Goal: Task Accomplishment & Management: Manage account settings

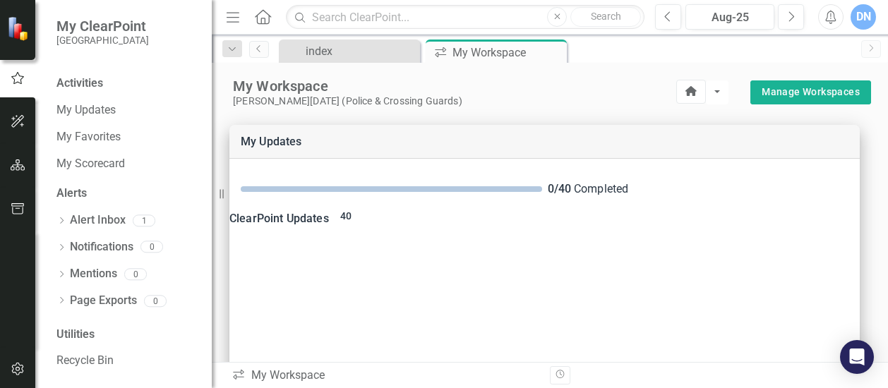
scroll to position [47, 0]
click at [113, 162] on link "My Scorecard" at bounding box center [126, 162] width 141 height 16
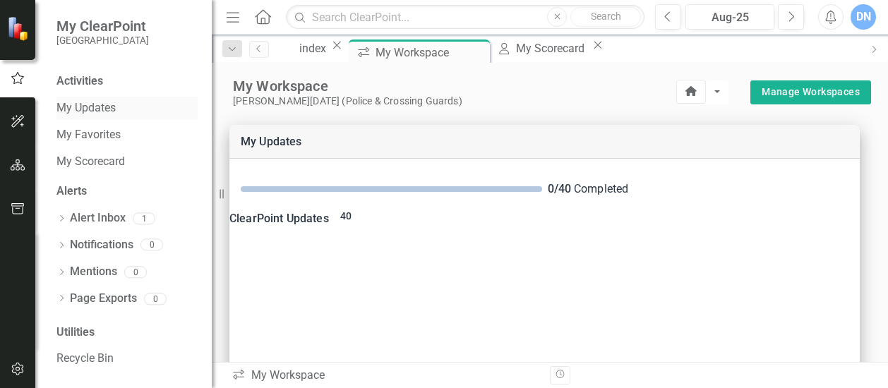
click at [97, 107] on link "My Updates" at bounding box center [126, 108] width 141 height 16
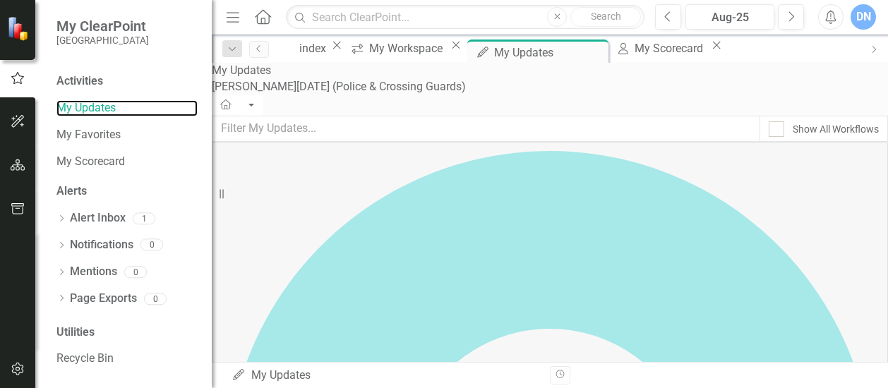
scroll to position [442, 0]
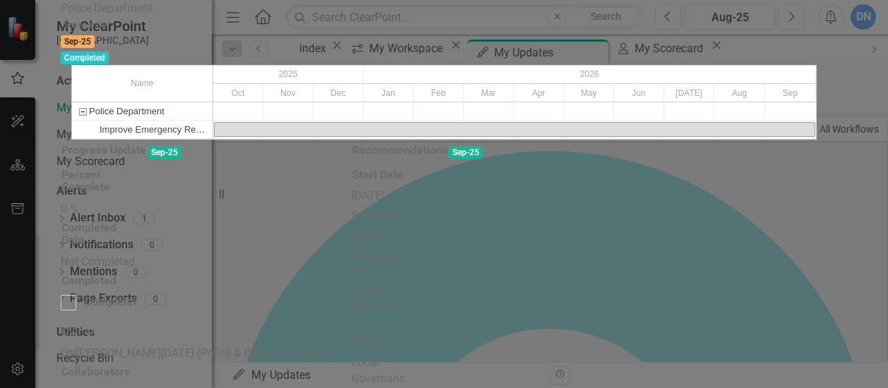
scroll to position [0, 0]
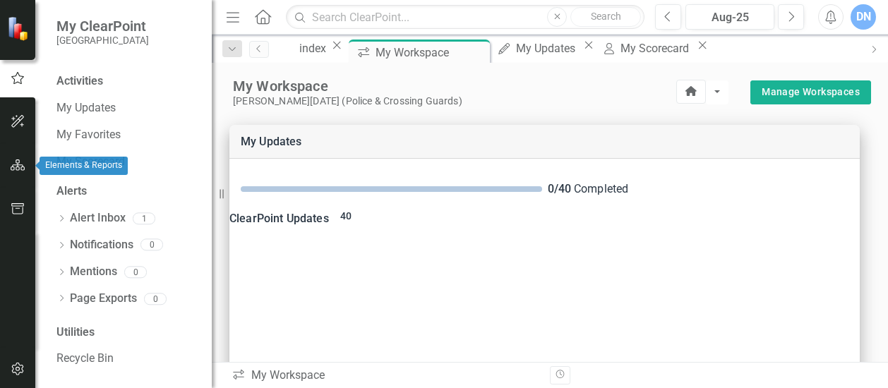
click at [19, 166] on icon "button" at bounding box center [18, 165] width 15 height 11
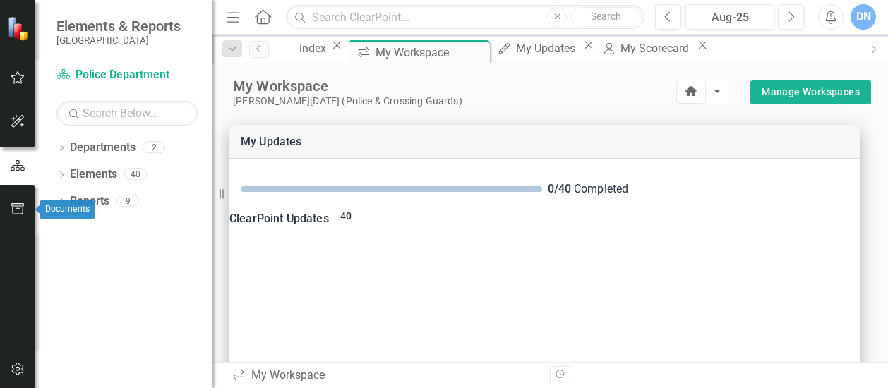
click at [18, 207] on icon "button" at bounding box center [18, 208] width 15 height 11
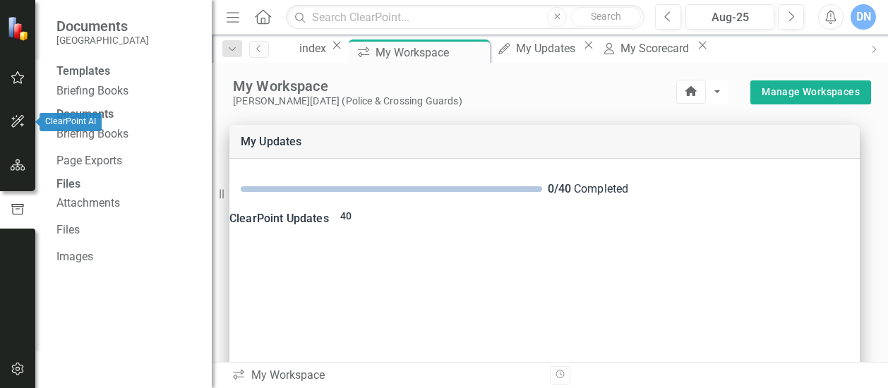
click at [17, 118] on icon "button" at bounding box center [18, 121] width 15 height 11
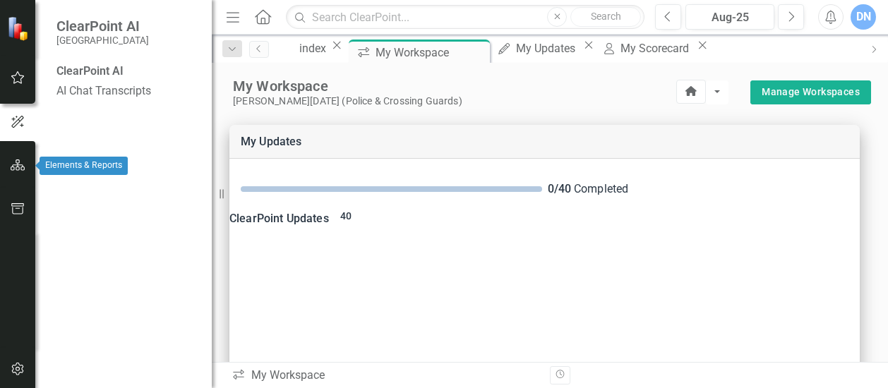
click at [19, 166] on icon "button" at bounding box center [18, 165] width 15 height 11
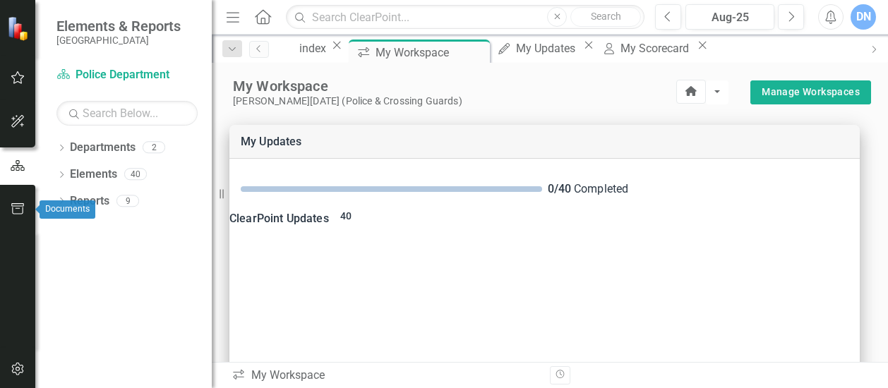
click at [20, 204] on icon "button" at bounding box center [18, 208] width 15 height 11
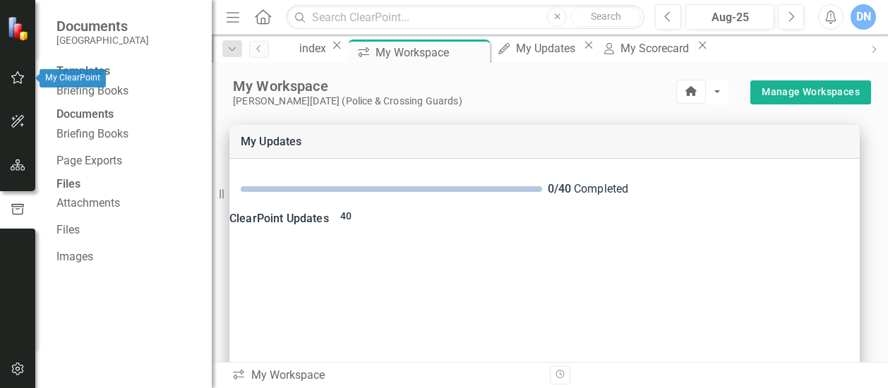
click at [16, 74] on icon "button" at bounding box center [18, 77] width 15 height 11
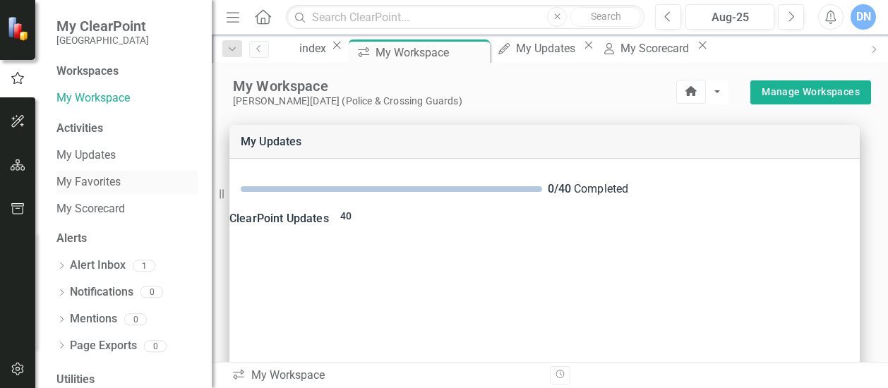
click at [89, 180] on link "My Favorites" at bounding box center [126, 182] width 141 height 16
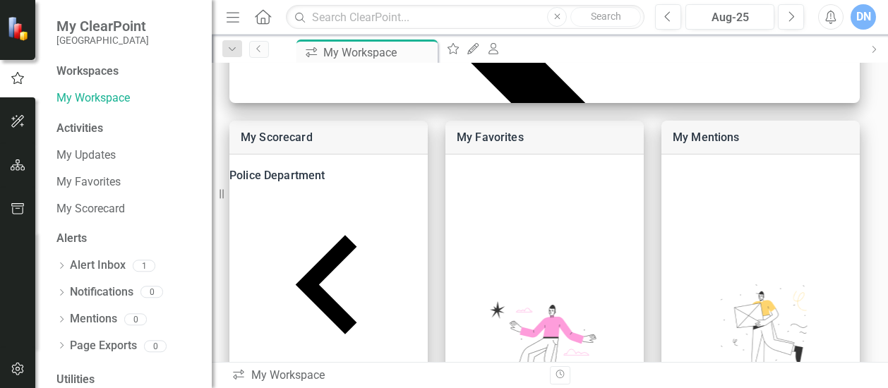
scroll to position [508, 0]
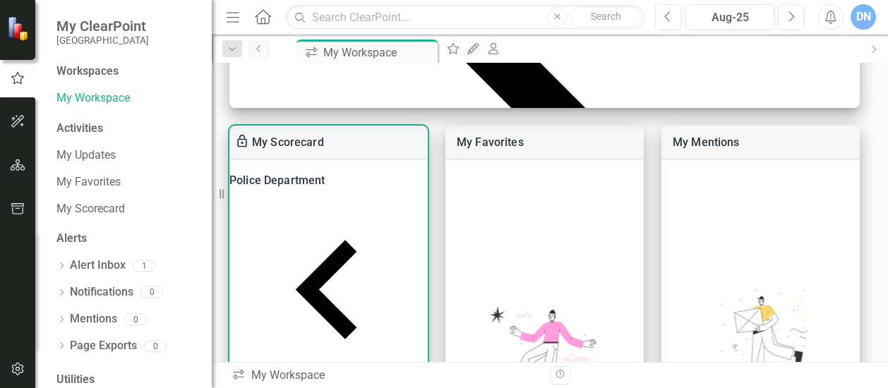
click at [315, 186] on div "Police Department" at bounding box center [329, 181] width 198 height 20
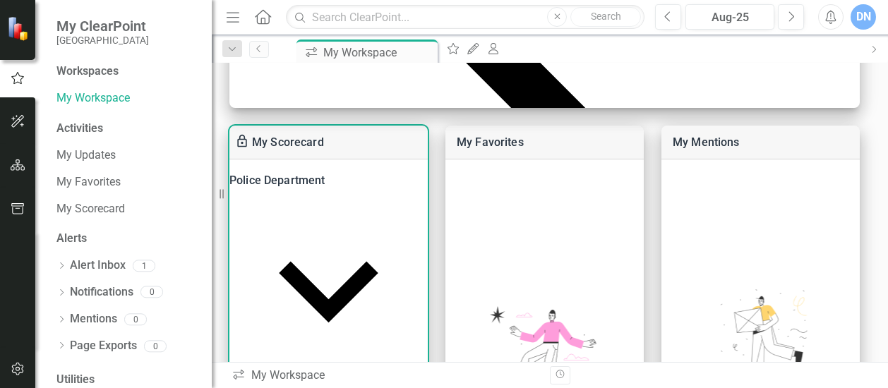
scroll to position [28, 0]
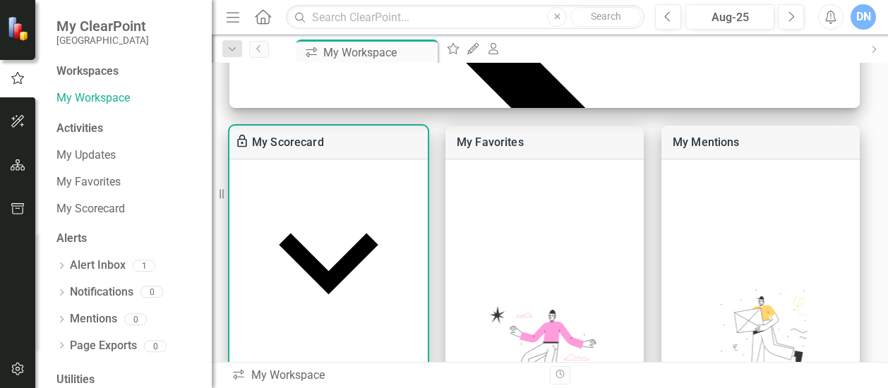
click at [317, 369] on link "Improve Emergency Response Times by ensuring timely and efficient responses to …" at bounding box center [514, 375] width 520 height 13
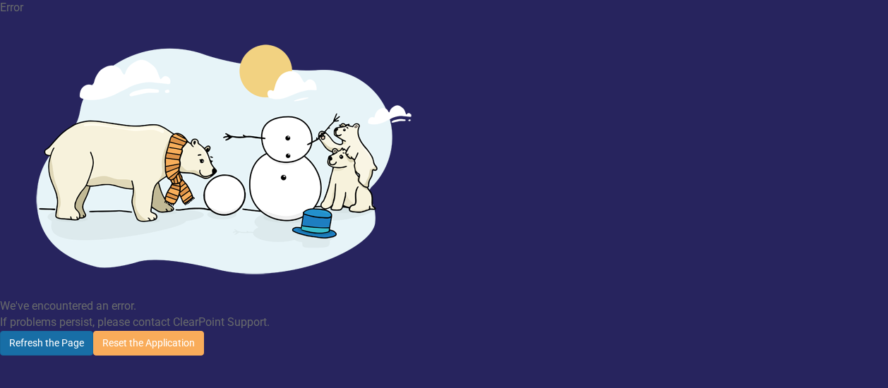
click at [93, 331] on button "Refresh the Page" at bounding box center [46, 343] width 93 height 25
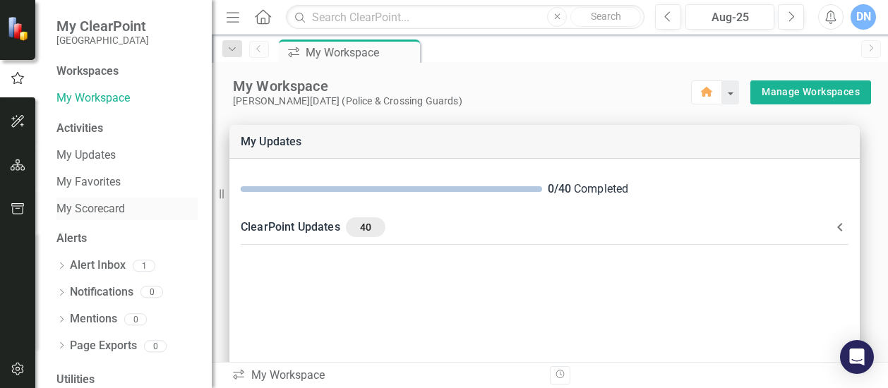
click at [101, 210] on link "My Scorecard" at bounding box center [126, 209] width 141 height 16
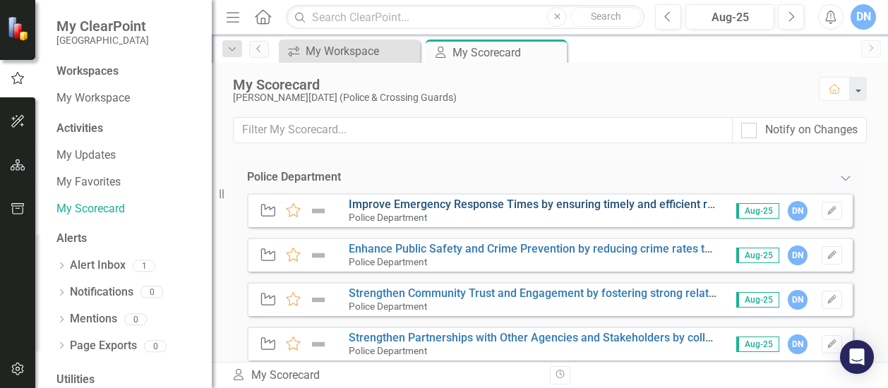
click at [441, 200] on link "Improve Emergency Response Times by ensuring timely and efficient responses to …" at bounding box center [603, 204] width 509 height 13
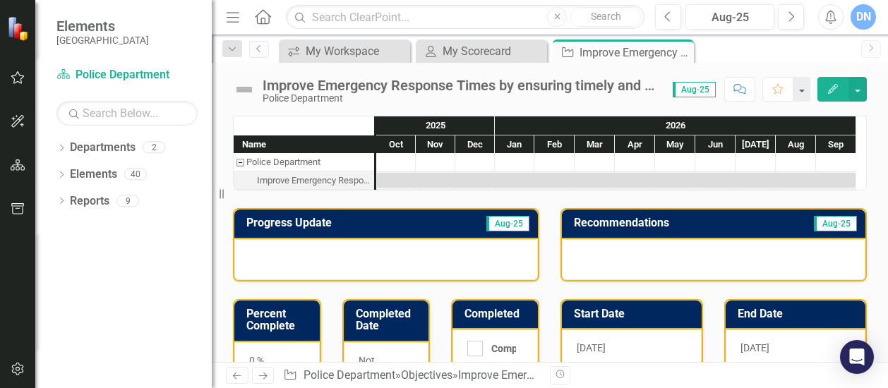
click at [392, 143] on div "Oct" at bounding box center [396, 145] width 40 height 18
click at [839, 90] on icon "Edit" at bounding box center [833, 89] width 13 height 10
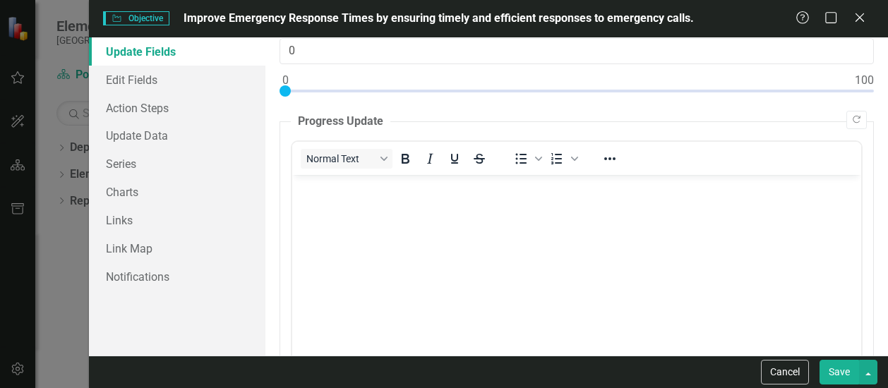
scroll to position [90, 0]
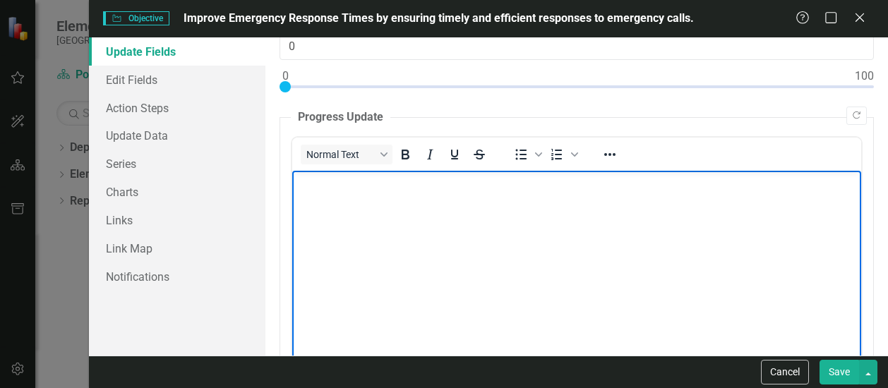
click at [367, 186] on p "Rich Text Area. Press ALT-0 for help." at bounding box center [576, 182] width 562 height 17
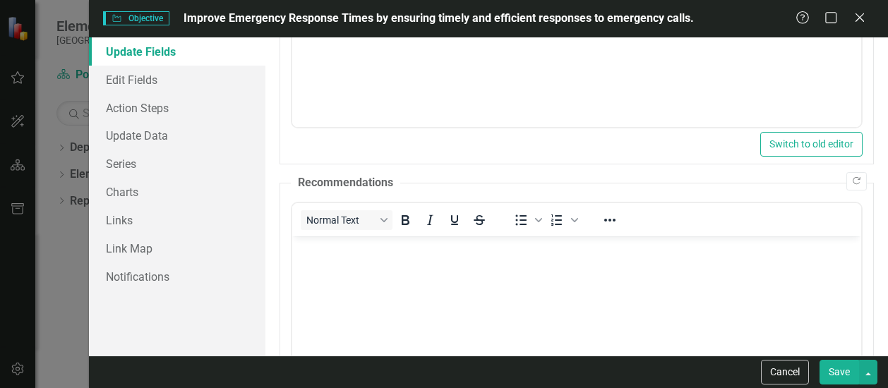
scroll to position [382, 0]
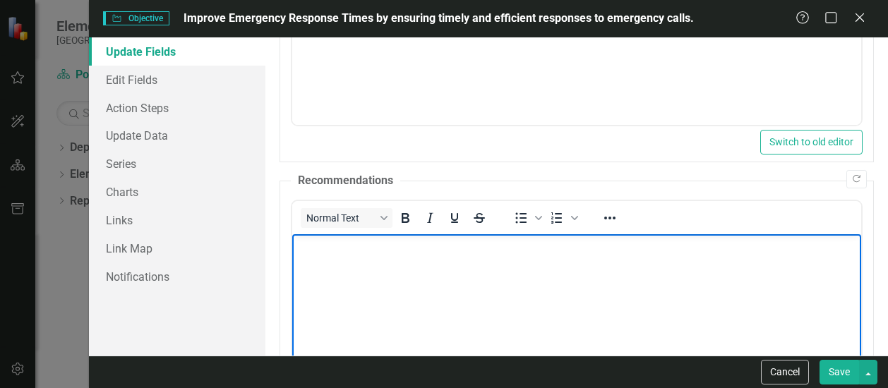
click at [352, 258] on body "Rich Text Area. Press ALT-0 for help." at bounding box center [576, 340] width 569 height 212
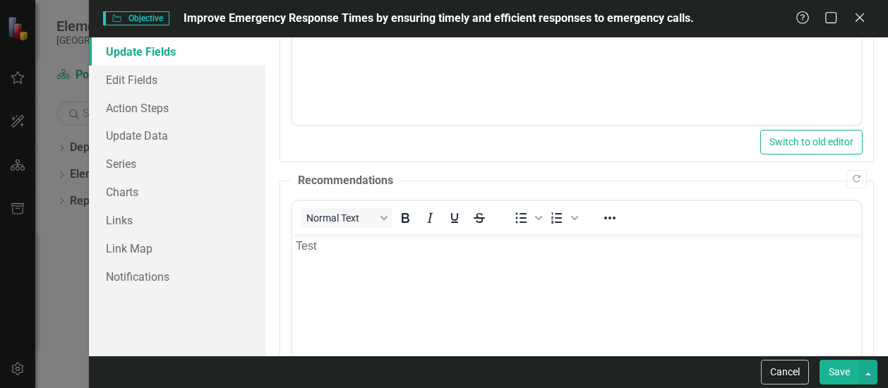
click at [840, 374] on button "Save" at bounding box center [840, 372] width 40 height 25
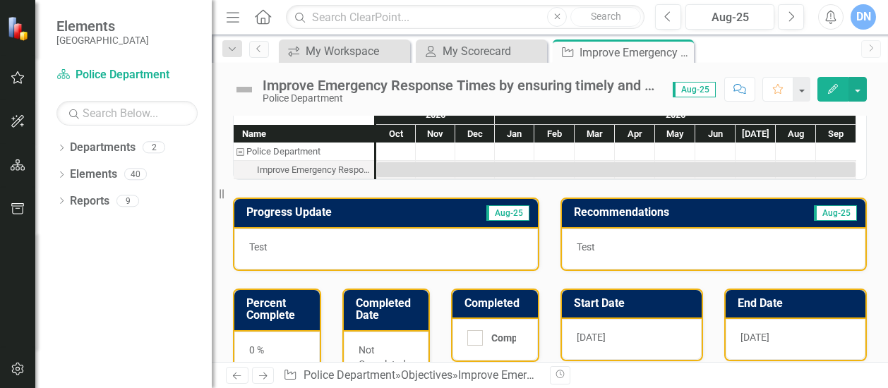
scroll to position [2, 0]
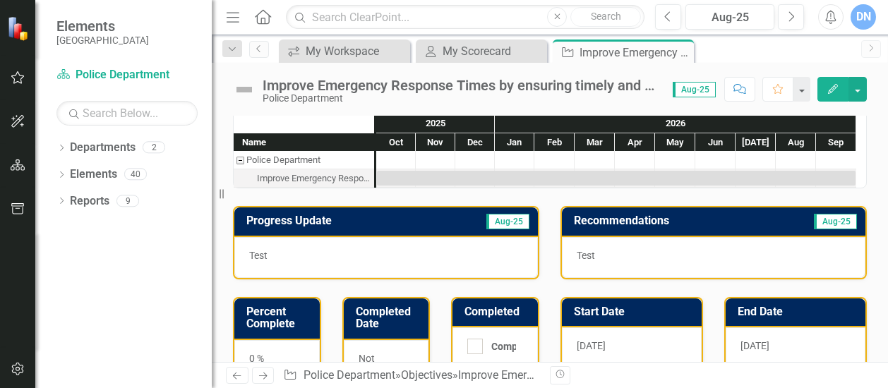
click at [835, 84] on icon "Edit" at bounding box center [833, 89] width 13 height 10
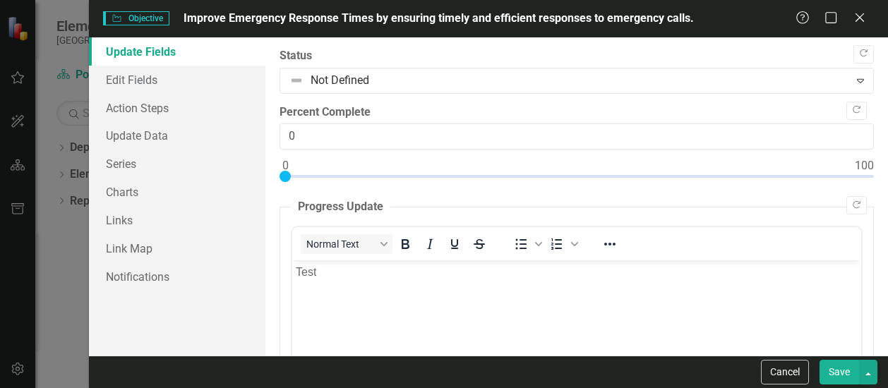
scroll to position [0, 0]
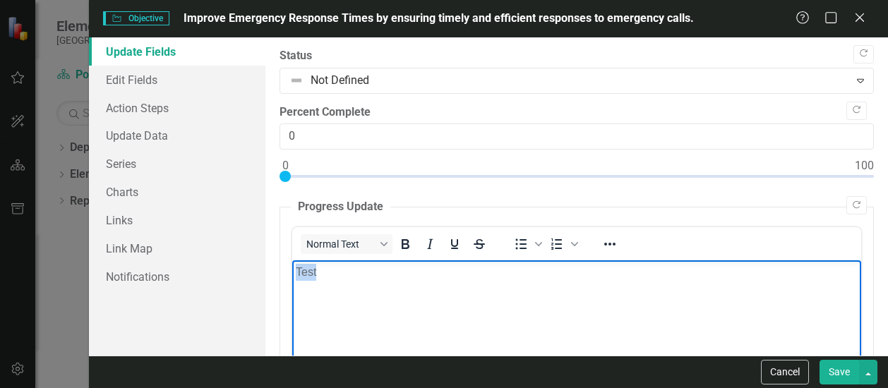
drag, startPoint x: 338, startPoint y: 271, endPoint x: 282, endPoint y: 268, distance: 55.9
click at [292, 268] on html "Test" at bounding box center [576, 367] width 569 height 212
click at [453, 297] on body "Test" at bounding box center [576, 367] width 569 height 212
drag, startPoint x: 328, startPoint y: 276, endPoint x: 580, endPoint y: 530, distance: 357.6
click at [292, 270] on html "Test" at bounding box center [576, 367] width 569 height 212
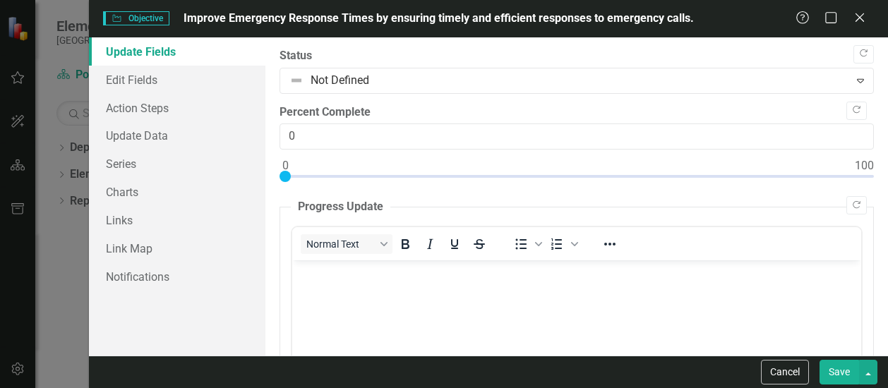
click at [838, 376] on button "Save" at bounding box center [840, 372] width 40 height 25
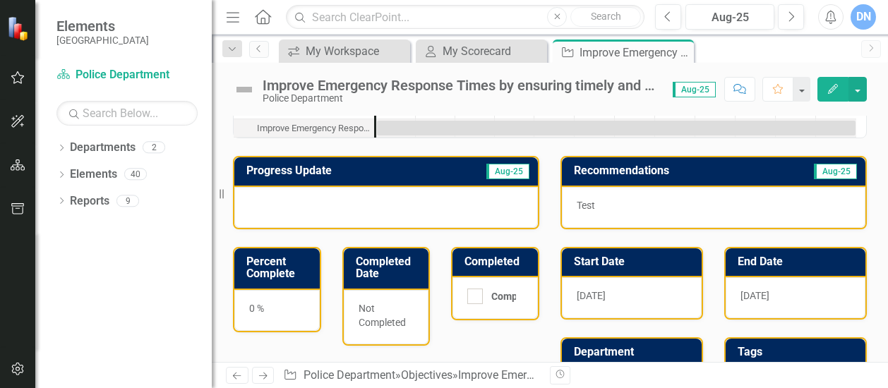
scroll to position [44, 0]
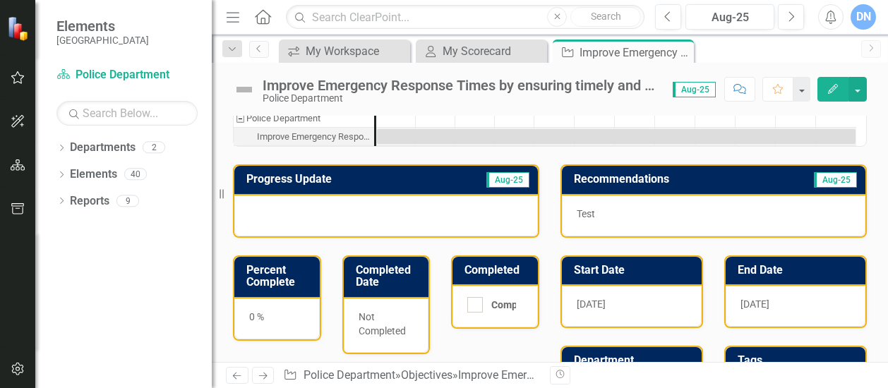
click at [602, 212] on p "Test" at bounding box center [714, 214] width 274 height 14
click at [594, 213] on p "Test" at bounding box center [714, 214] width 274 height 14
click at [590, 215] on p "Test" at bounding box center [714, 214] width 274 height 14
click at [589, 215] on p "Test" at bounding box center [714, 214] width 274 height 14
click at [579, 215] on p "Test" at bounding box center [714, 214] width 274 height 14
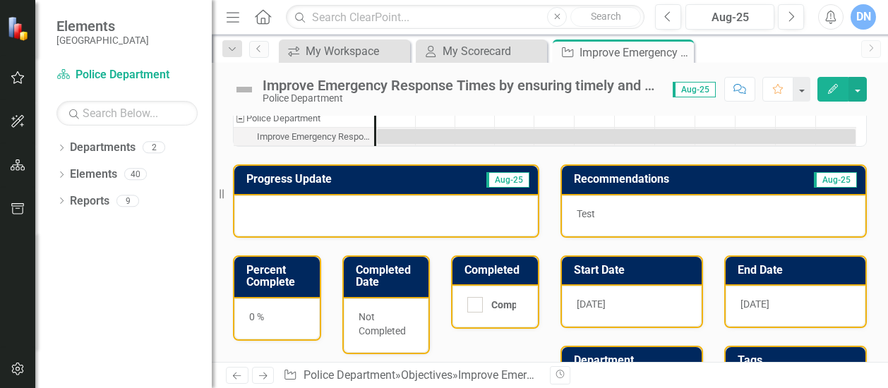
click at [578, 215] on p "Test" at bounding box center [714, 214] width 274 height 14
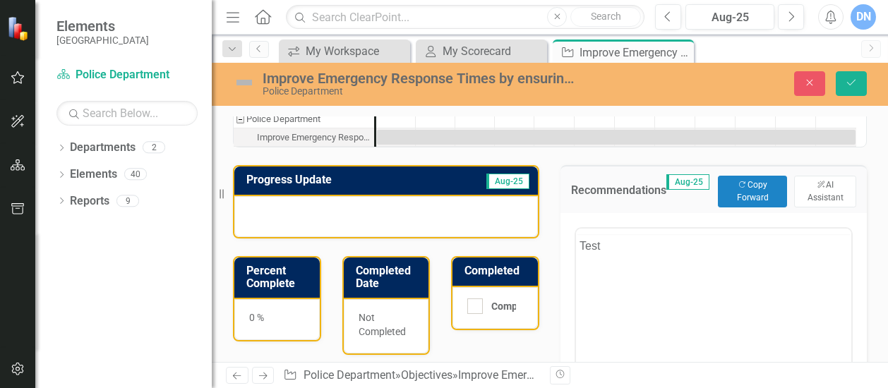
scroll to position [0, 0]
click at [581, 209] on div "Recommendations Aug-25 Copy Forward Copy Forward ClearPoint AI AI Assistant" at bounding box center [714, 188] width 307 height 47
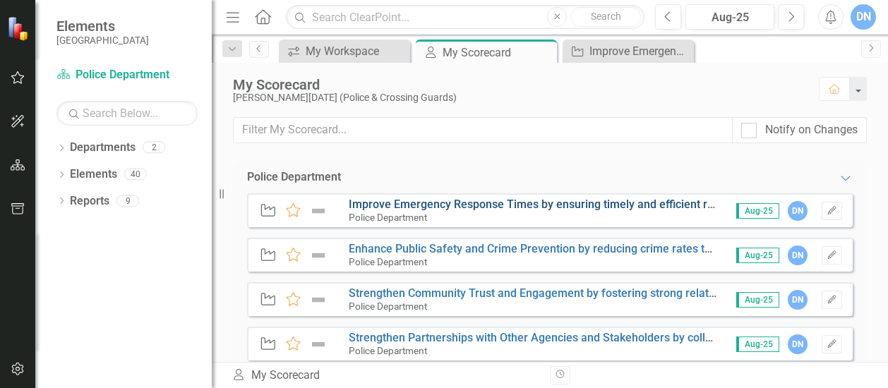
click at [555, 206] on link "Improve Emergency Response Times by ensuring timely and efficient responses to …" at bounding box center [603, 204] width 509 height 13
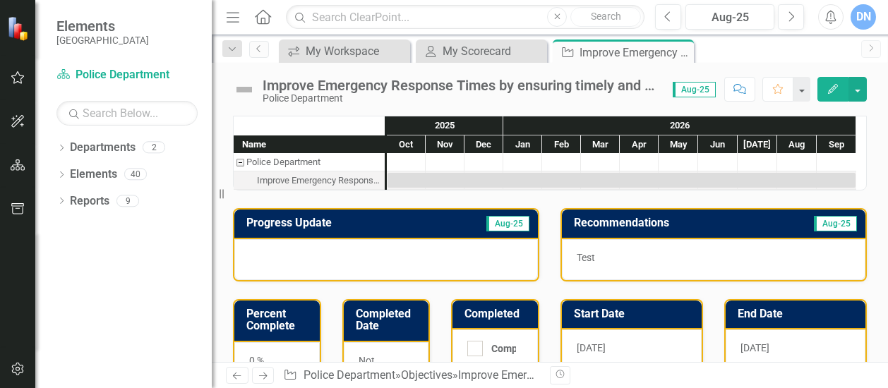
click at [650, 257] on p "Test" at bounding box center [714, 258] width 274 height 14
click at [636, 225] on h3 "Recommendations" at bounding box center [671, 223] width 194 height 13
click at [637, 225] on h3 "Recommendations" at bounding box center [671, 223] width 194 height 13
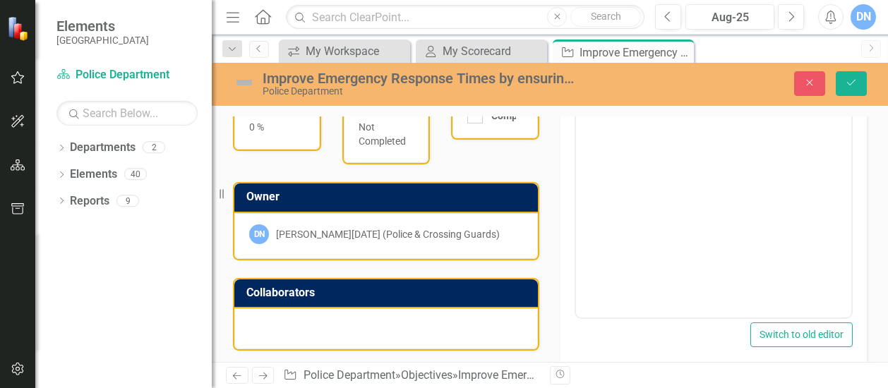
scroll to position [150, 0]
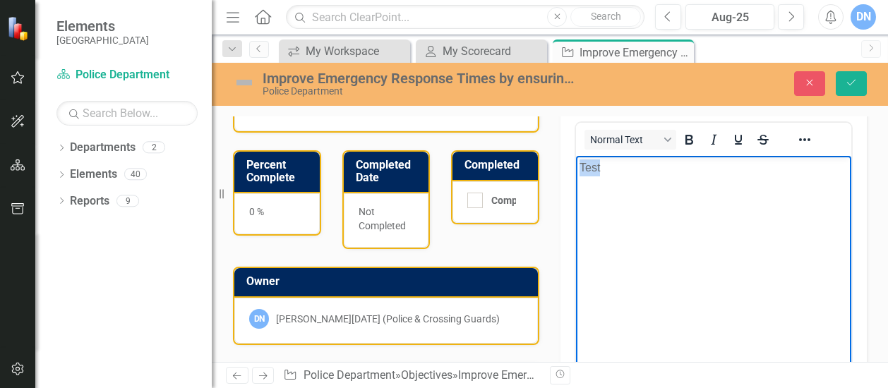
drag, startPoint x: 610, startPoint y: 167, endPoint x: 1142, endPoint y: 320, distance: 553.4
click at [576, 165] on html "Test" at bounding box center [713, 261] width 275 height 212
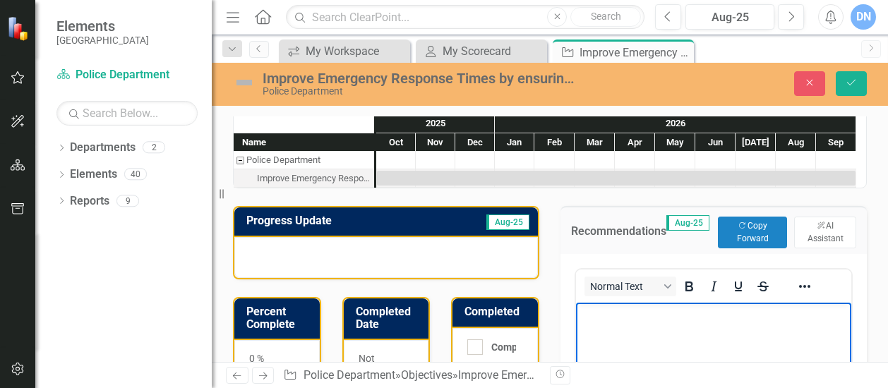
scroll to position [0, 0]
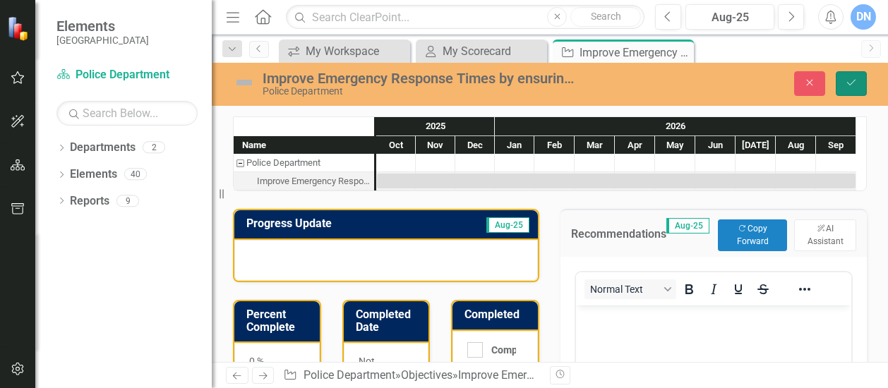
click at [852, 81] on icon "Save" at bounding box center [851, 83] width 13 height 10
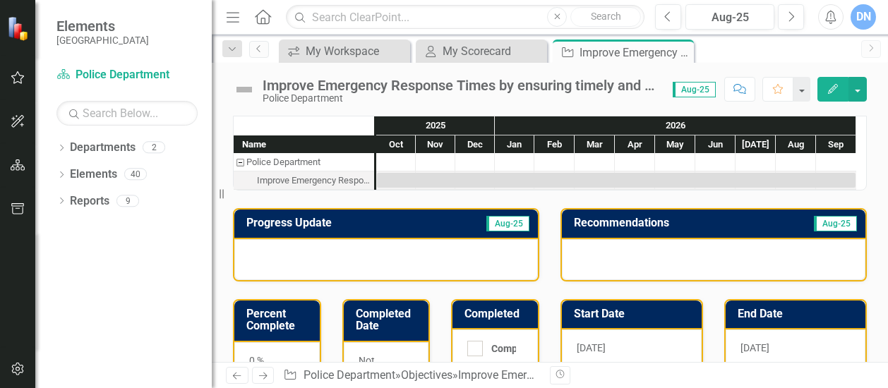
click at [265, 18] on icon "Home" at bounding box center [263, 16] width 18 height 15
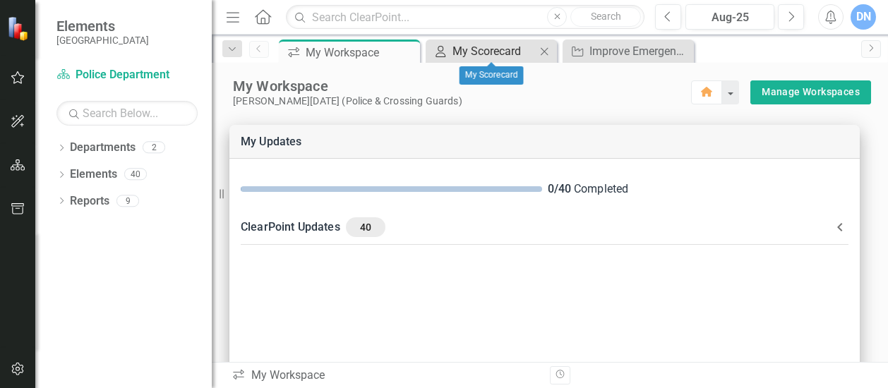
click at [504, 52] on div "My Scorecard" at bounding box center [494, 51] width 83 height 18
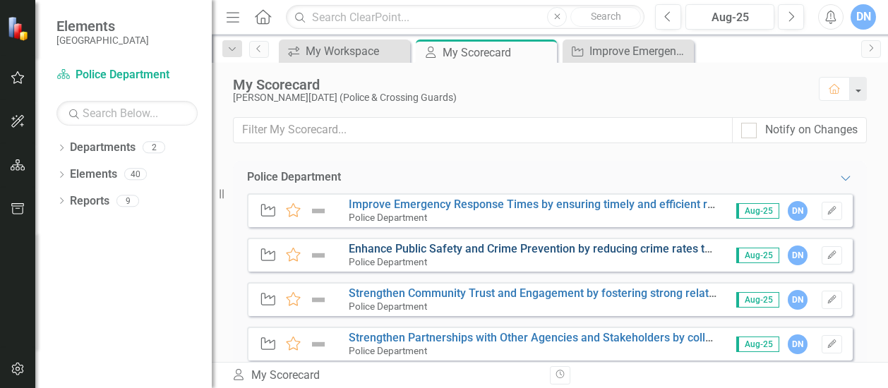
click at [473, 246] on link "Enhance Public Safety and Crime Prevention by reducing crime rates through proa…" at bounding box center [829, 248] width 960 height 13
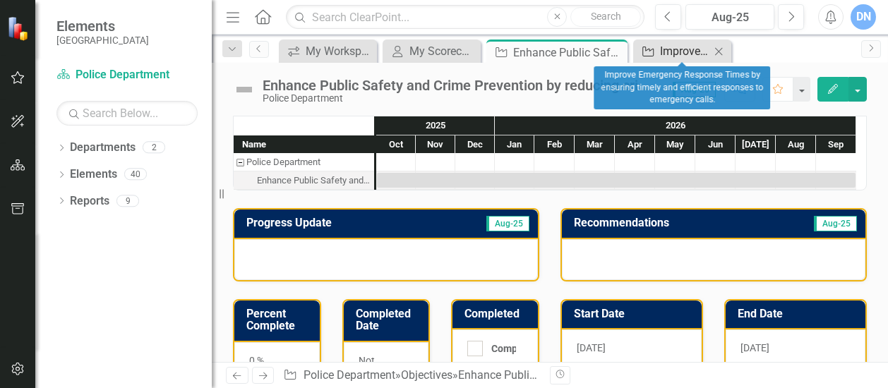
click at [670, 49] on div "Improve Emergency Response Times by ensuring timely and efficient responses to …" at bounding box center [685, 51] width 50 height 18
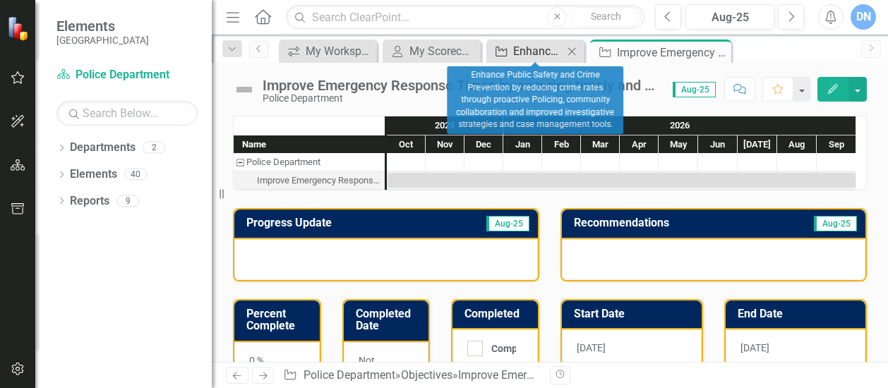
click at [544, 49] on div "Enhance Public Safety and Crime Prevention by reducing crime rates through proa…" at bounding box center [538, 51] width 50 height 18
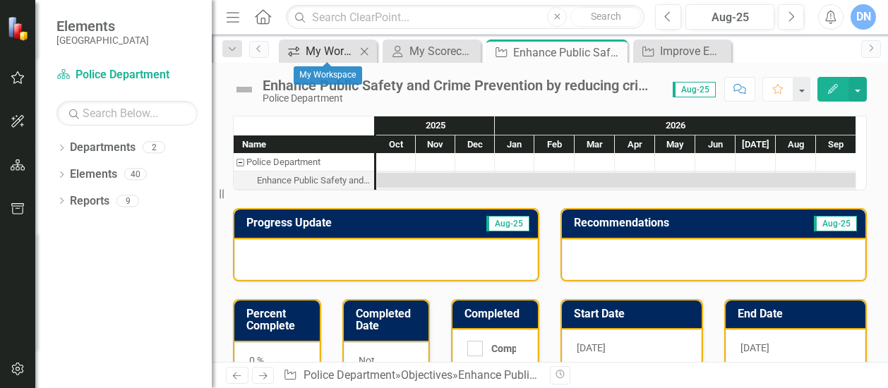
click at [345, 52] on div "My Workspace" at bounding box center [331, 51] width 50 height 18
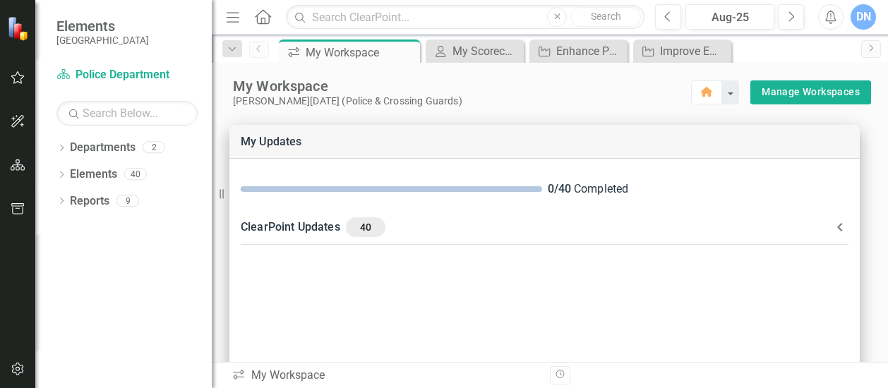
click at [17, 30] on img at bounding box center [19, 28] width 25 height 25
click at [17, 30] on img at bounding box center [19, 29] width 26 height 26
click at [20, 77] on icon "button" at bounding box center [18, 77] width 15 height 11
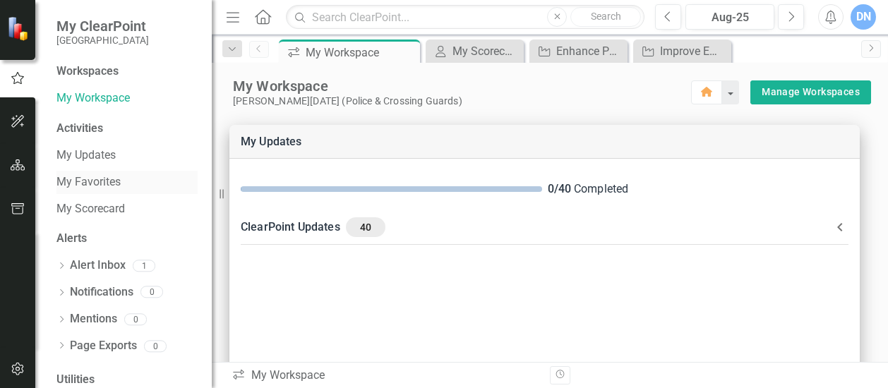
click at [104, 182] on link "My Favorites" at bounding box center [126, 182] width 141 height 16
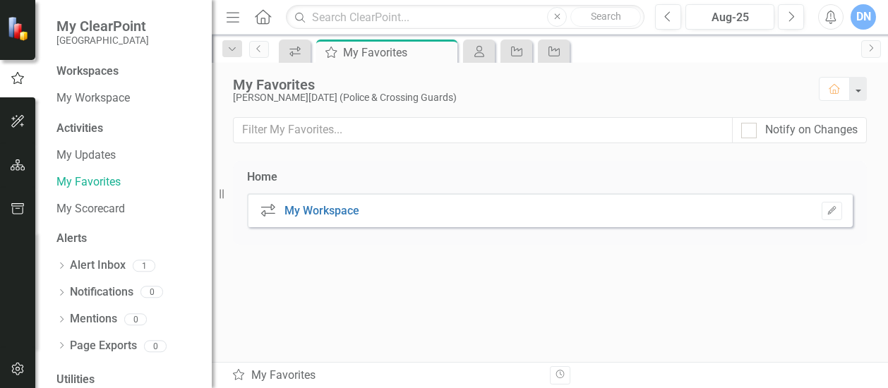
click at [741, 129] on div "Notify on Changes" at bounding box center [799, 130] width 135 height 26
click at [750, 128] on input "Notify on Changes" at bounding box center [746, 127] width 9 height 9
checkbox input "true"
click at [112, 206] on link "My Scorecard" at bounding box center [126, 209] width 141 height 16
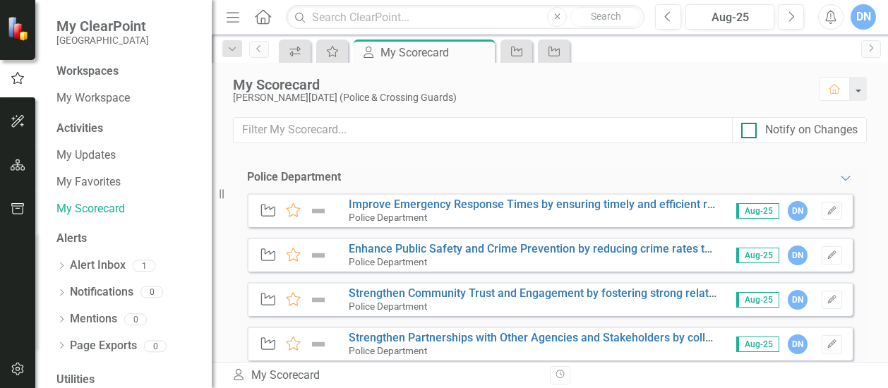
click at [748, 129] on input "Notify on Changes" at bounding box center [746, 127] width 9 height 9
checkbox input "true"
click at [151, 292] on div "0" at bounding box center [152, 293] width 23 height 12
click at [155, 293] on div "0" at bounding box center [152, 293] width 23 height 12
click at [126, 291] on link "Notifications" at bounding box center [102, 293] width 64 height 16
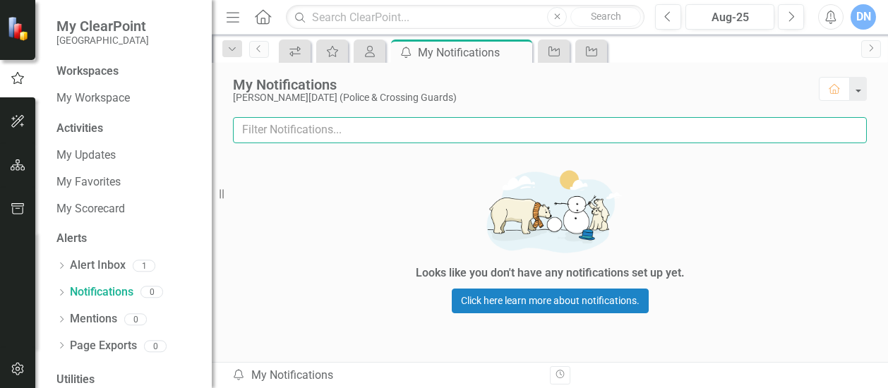
click at [404, 130] on input "text" at bounding box center [550, 130] width 634 height 26
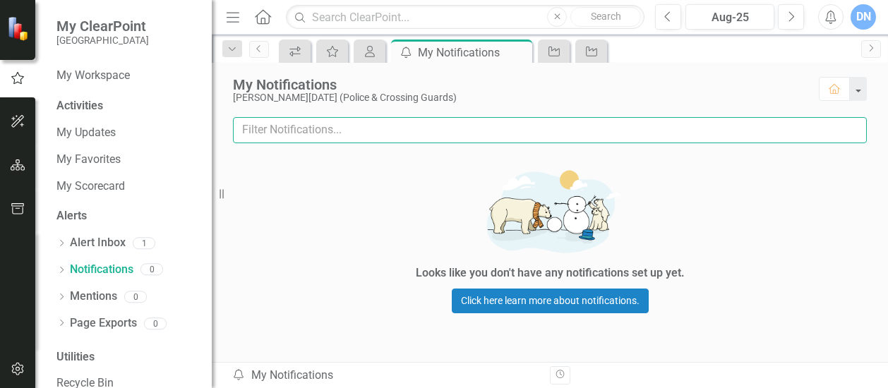
scroll to position [47, 0]
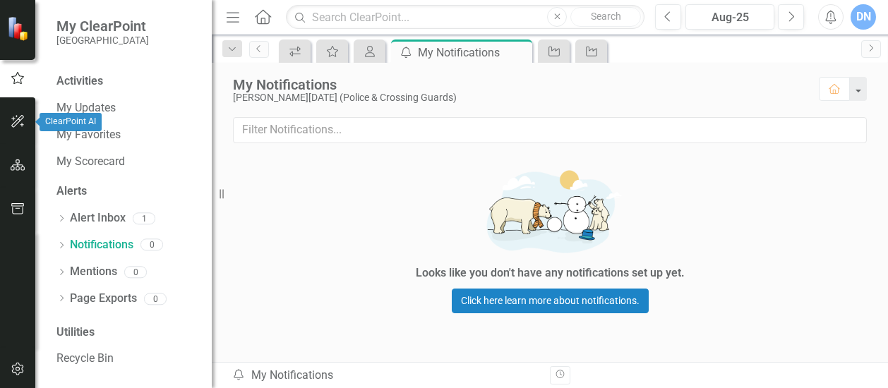
click at [17, 121] on icon "button" at bounding box center [18, 121] width 15 height 11
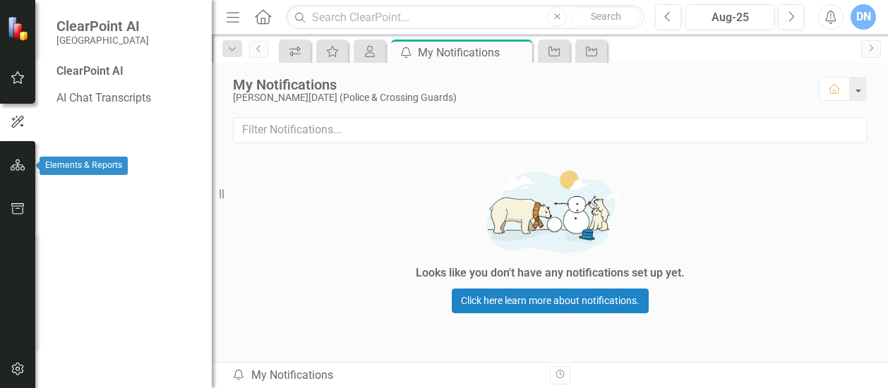
click at [17, 165] on icon "button" at bounding box center [18, 165] width 15 height 11
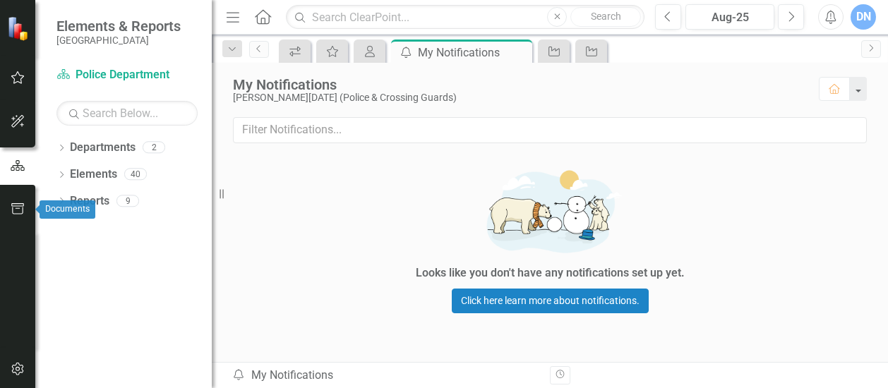
click at [22, 209] on icon "button" at bounding box center [18, 208] width 15 height 11
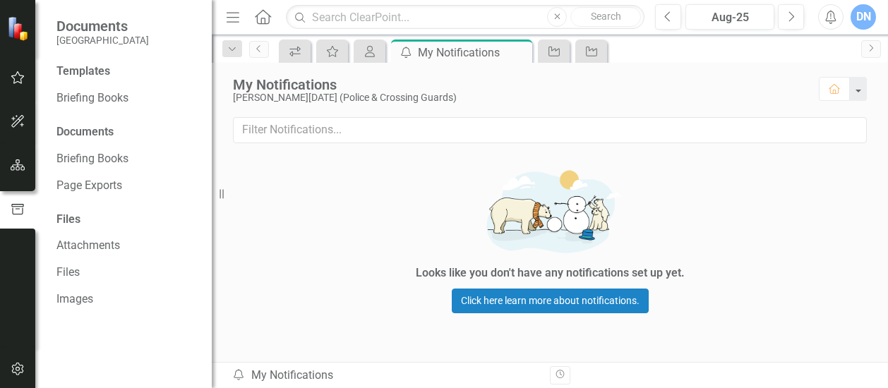
click at [66, 220] on div "Files" at bounding box center [126, 220] width 141 height 16
click at [100, 98] on link "Briefing Books" at bounding box center [126, 98] width 141 height 16
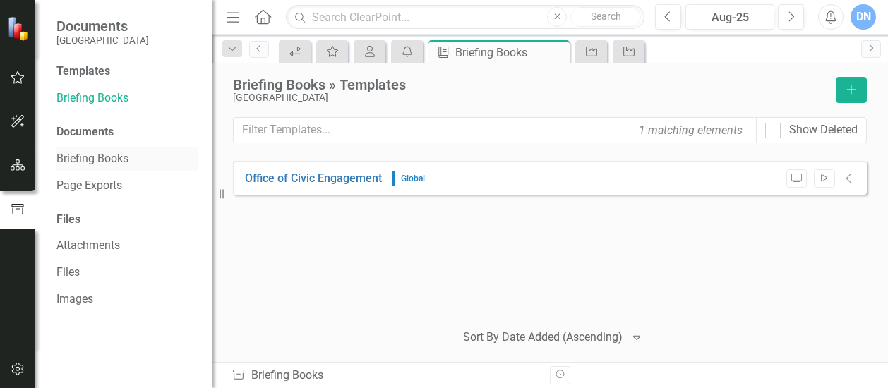
click at [93, 160] on link "Briefing Books" at bounding box center [126, 159] width 141 height 16
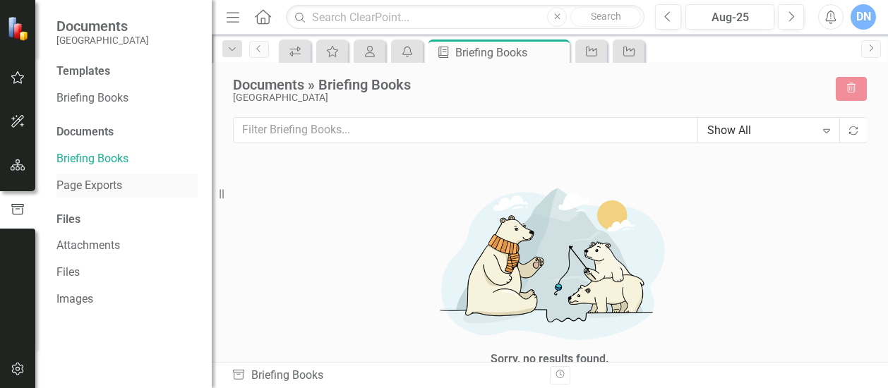
click at [88, 188] on link "Page Exports" at bounding box center [126, 186] width 141 height 16
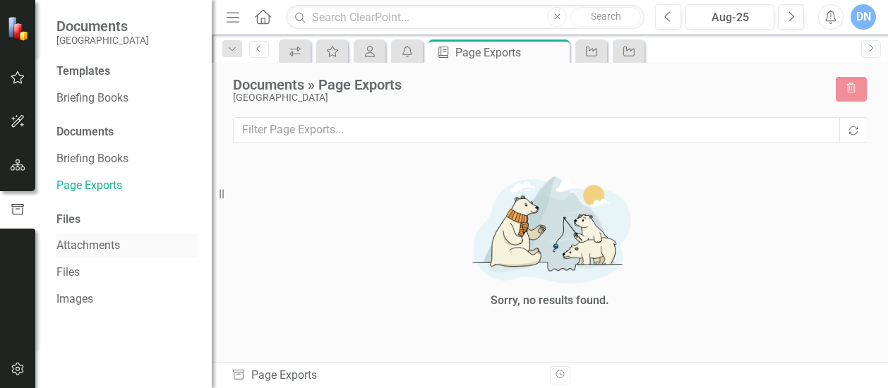
click at [83, 244] on link "Attachments" at bounding box center [126, 246] width 141 height 16
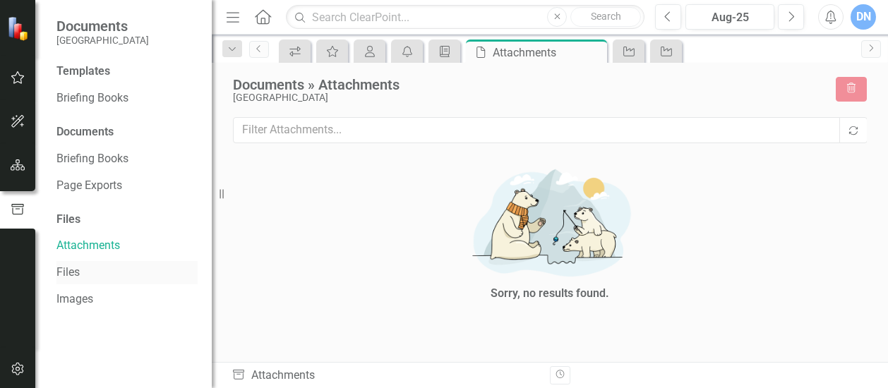
click at [82, 268] on link "Files" at bounding box center [126, 273] width 141 height 16
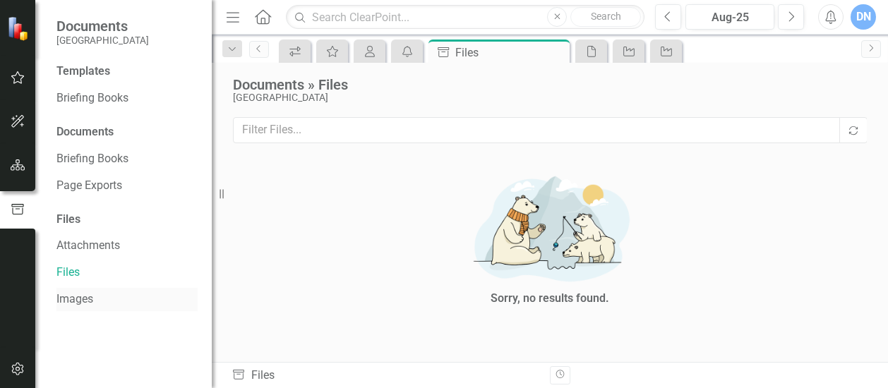
click at [83, 302] on link "Images" at bounding box center [126, 300] width 141 height 16
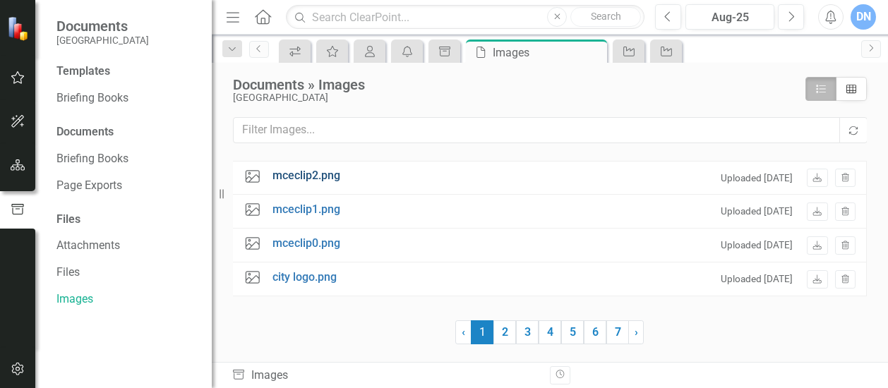
click at [293, 173] on link "mceclip2.png" at bounding box center [307, 176] width 68 height 16
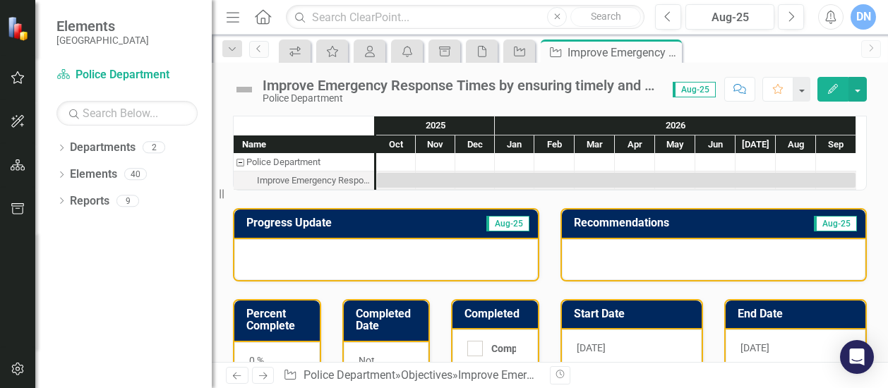
click at [859, 16] on div "DN" at bounding box center [863, 16] width 25 height 25
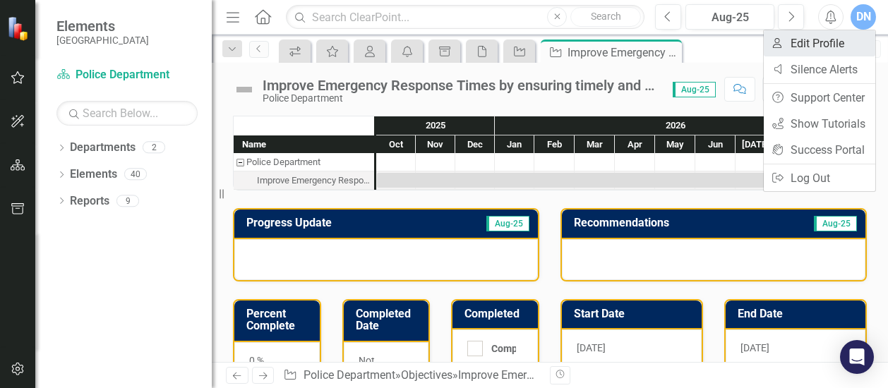
click at [839, 43] on link "User Edit Profile" at bounding box center [820, 43] width 112 height 26
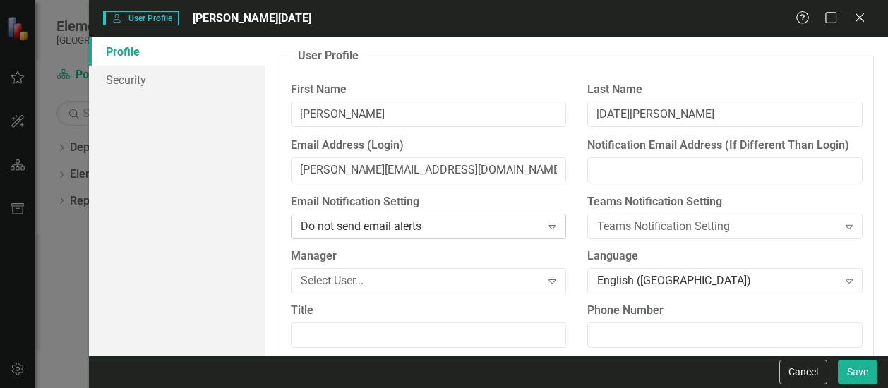
click at [548, 223] on icon "Expand" at bounding box center [552, 226] width 14 height 11
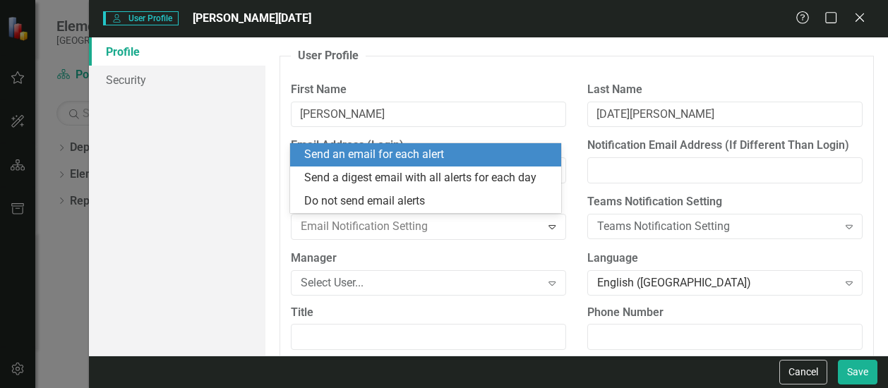
click at [506, 159] on div "Send an email for each alert" at bounding box center [428, 155] width 248 height 16
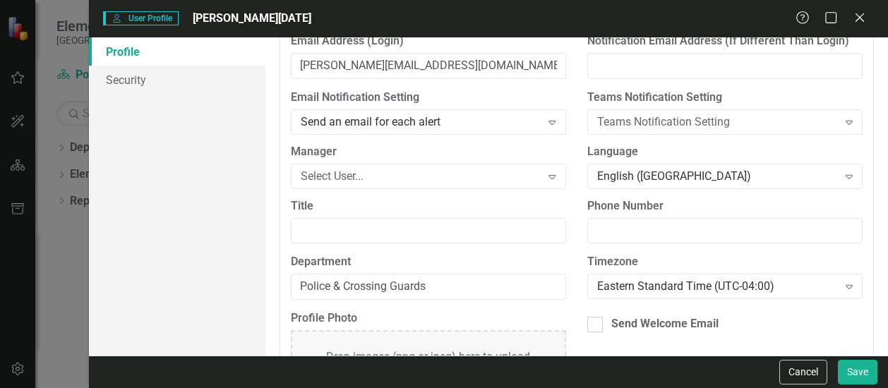
scroll to position [108, 0]
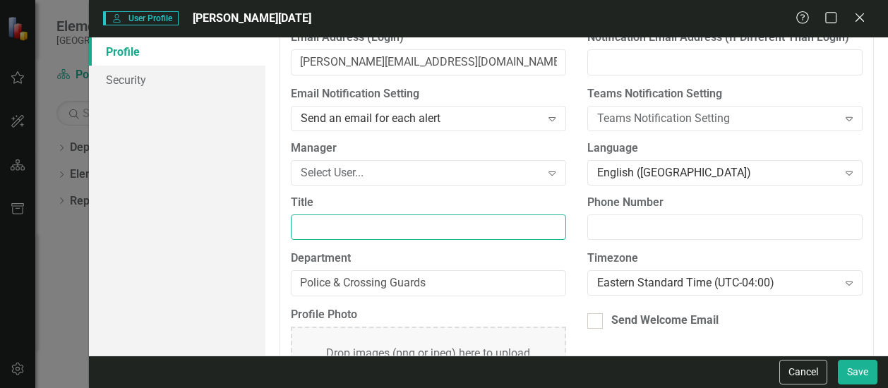
click at [397, 221] on input "Title" at bounding box center [428, 228] width 275 height 26
type input "Police Chief"
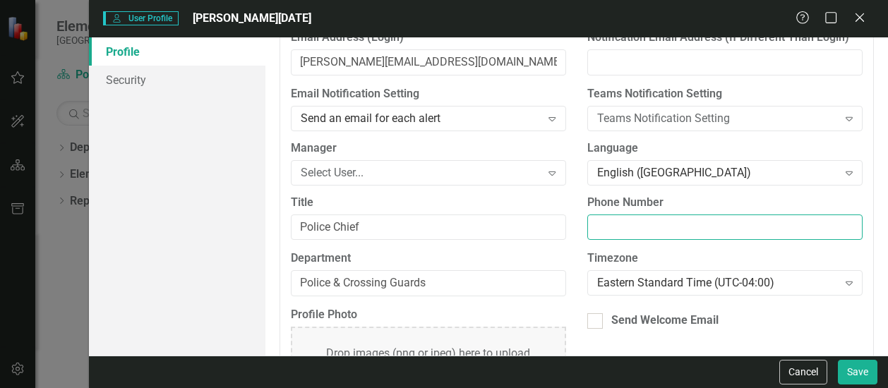
click at [715, 227] on input "Phone Number" at bounding box center [725, 228] width 275 height 26
type input "3054741433"
click at [870, 277] on div "User Profile ClearPoint has a wealth of options to help you ensure that people …" at bounding box center [577, 196] width 623 height 319
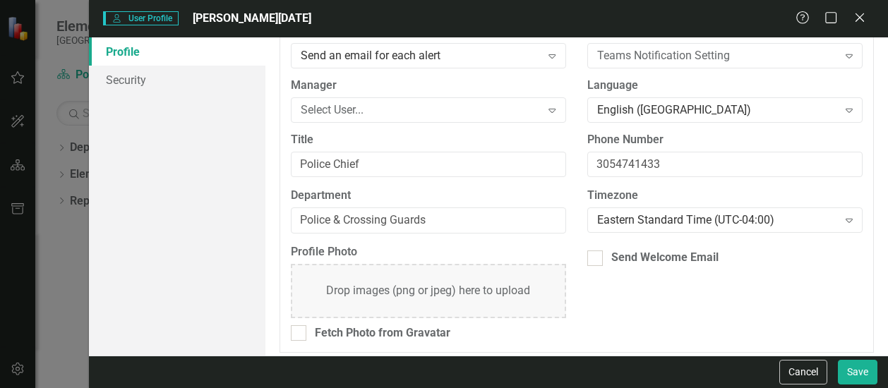
scroll to position [176, 0]
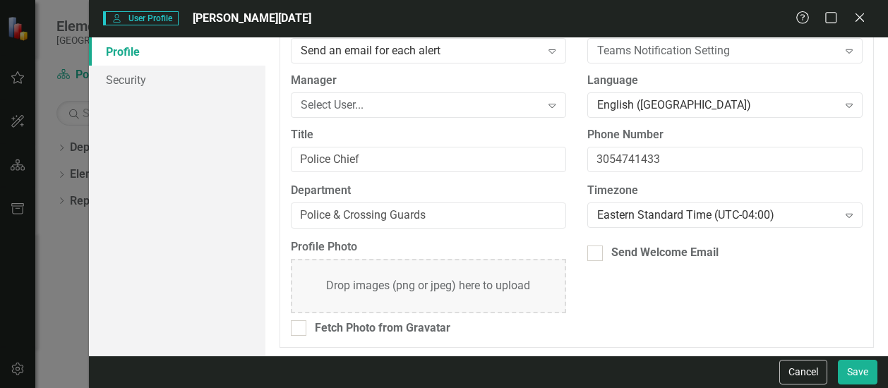
click at [490, 285] on div "Drop images (png or jpeg) here to upload" at bounding box center [428, 286] width 204 height 16
click at [343, 278] on div "Drop images (png or jpeg) here to upload" at bounding box center [428, 286] width 204 height 16
click at [345, 278] on div "Drop images (png or jpeg) here to upload" at bounding box center [428, 286] width 204 height 16
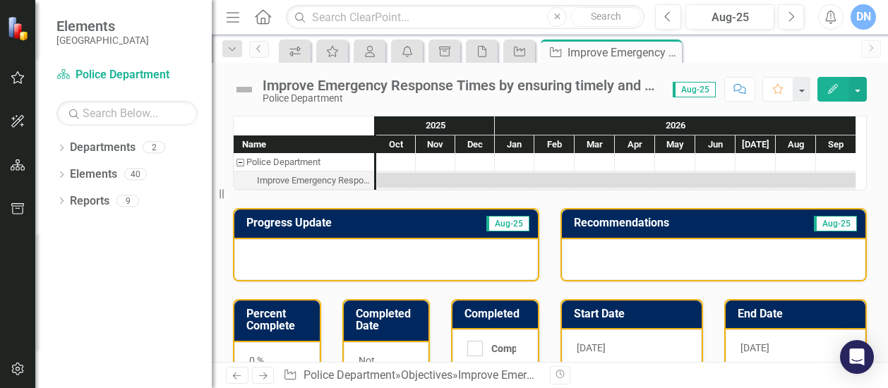
click at [867, 20] on div "DN" at bounding box center [863, 16] width 25 height 25
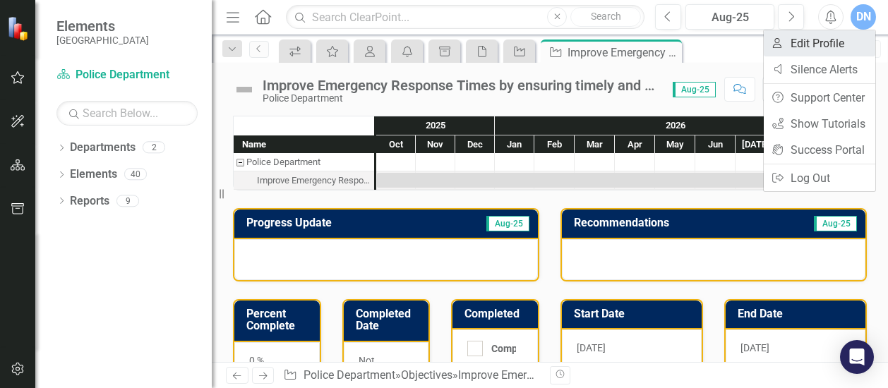
click at [816, 40] on link "User Edit Profile" at bounding box center [820, 43] width 112 height 26
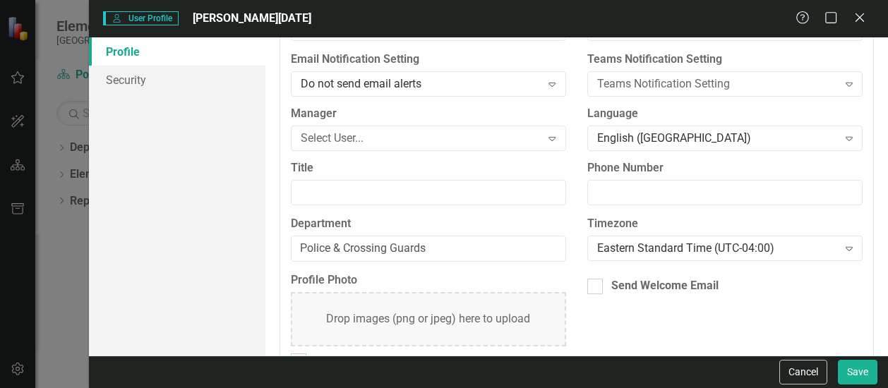
scroll to position [148, 0]
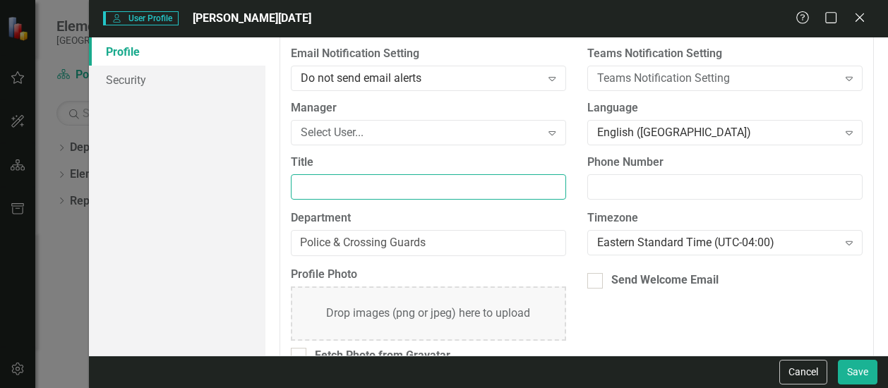
click at [448, 186] on input "Title" at bounding box center [428, 187] width 275 height 26
type input "Police Chief"
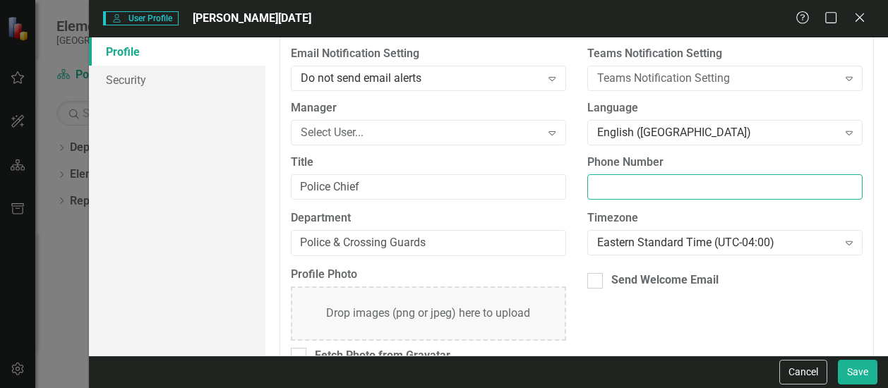
click at [592, 183] on input "Phone Number" at bounding box center [725, 187] width 275 height 26
type input "3054741433"
drag, startPoint x: 506, startPoint y: 316, endPoint x: 487, endPoint y: 311, distance: 18.8
click at [487, 311] on div "Drop images (png or jpeg) here to upload" at bounding box center [428, 314] width 204 height 16
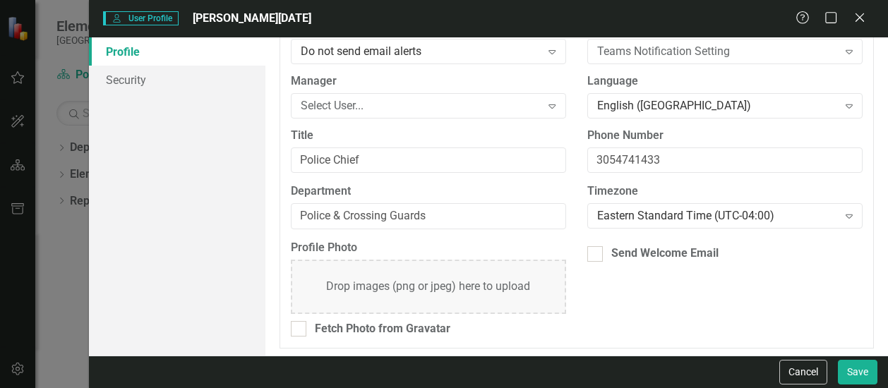
scroll to position [176, 0]
click at [376, 283] on div "Drop images (png or jpeg) here to upload" at bounding box center [428, 286] width 204 height 16
drag, startPoint x: 398, startPoint y: 290, endPoint x: 684, endPoint y: 327, distance: 287.8
click at [684, 327] on div "Profile Photo Drop images (png or jpeg) here to upload Fetch Photo from Gravata…" at bounding box center [576, 293] width 593 height 108
click at [625, 310] on div "Profile Photo Drop images (png or jpeg) here to upload Fetch Photo from Gravata…" at bounding box center [576, 293] width 593 height 108
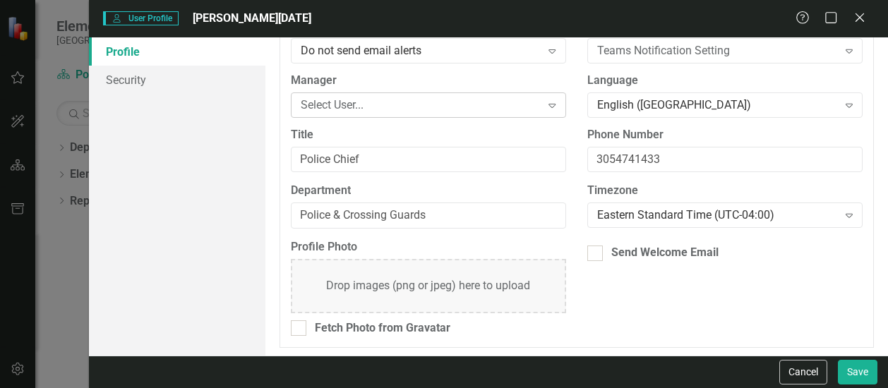
click at [547, 103] on icon "Expand" at bounding box center [552, 105] width 14 height 11
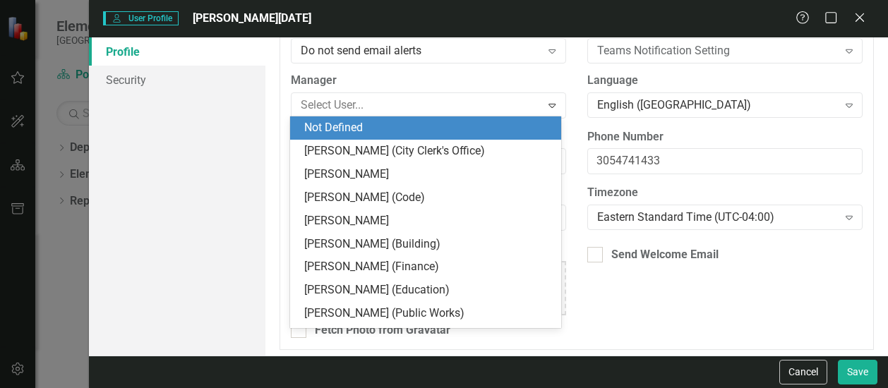
click at [225, 133] on div "Profile Security" at bounding box center [177, 196] width 177 height 319
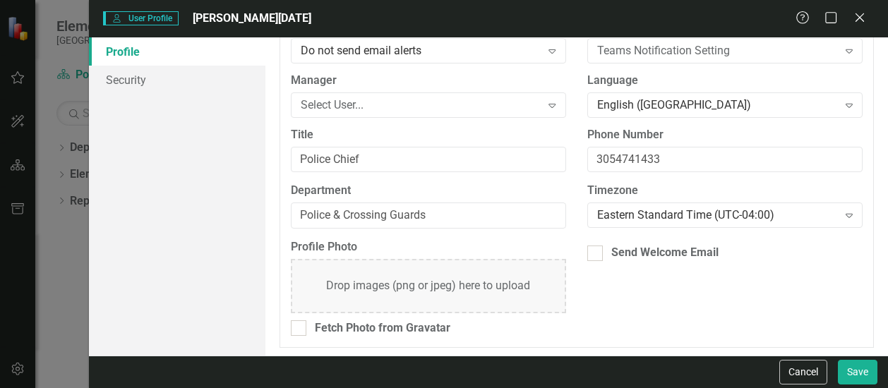
click at [410, 283] on div "Drop images (png or jpeg) here to upload" at bounding box center [428, 286] width 204 height 16
click at [336, 272] on div "Drop images (png or jpeg) here to upload" at bounding box center [428, 286] width 275 height 54
click at [338, 278] on div "Drop images (png or jpeg) here to upload" at bounding box center [428, 286] width 204 height 16
click at [388, 254] on label "Profile Photo" at bounding box center [428, 247] width 275 height 16
drag, startPoint x: 391, startPoint y: 280, endPoint x: 350, endPoint y: 269, distance: 42.5
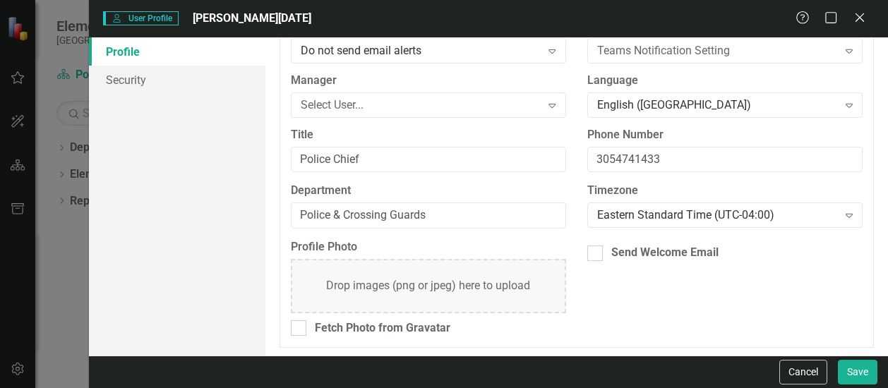
click at [350, 269] on div "Drop images (png or jpeg) here to upload" at bounding box center [428, 286] width 275 height 54
click at [371, 290] on div "Drop images (png or jpeg) here to upload" at bounding box center [428, 286] width 204 height 16
click at [857, 369] on button "Save" at bounding box center [858, 372] width 40 height 25
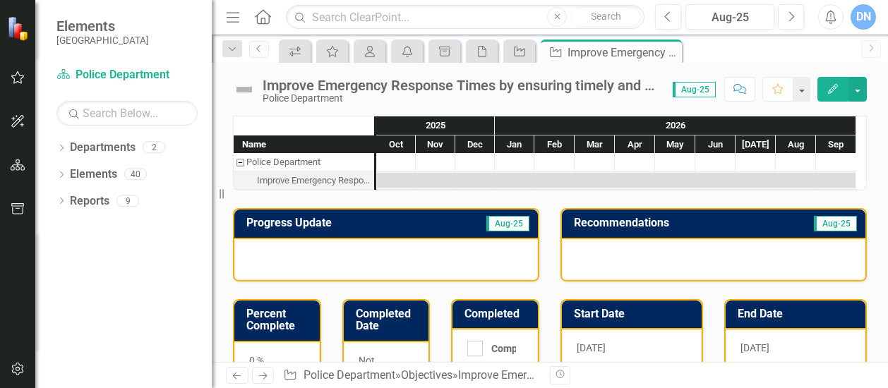
click at [864, 15] on div "DN" at bounding box center [863, 16] width 25 height 25
